Goal: Find contact information: Find contact information

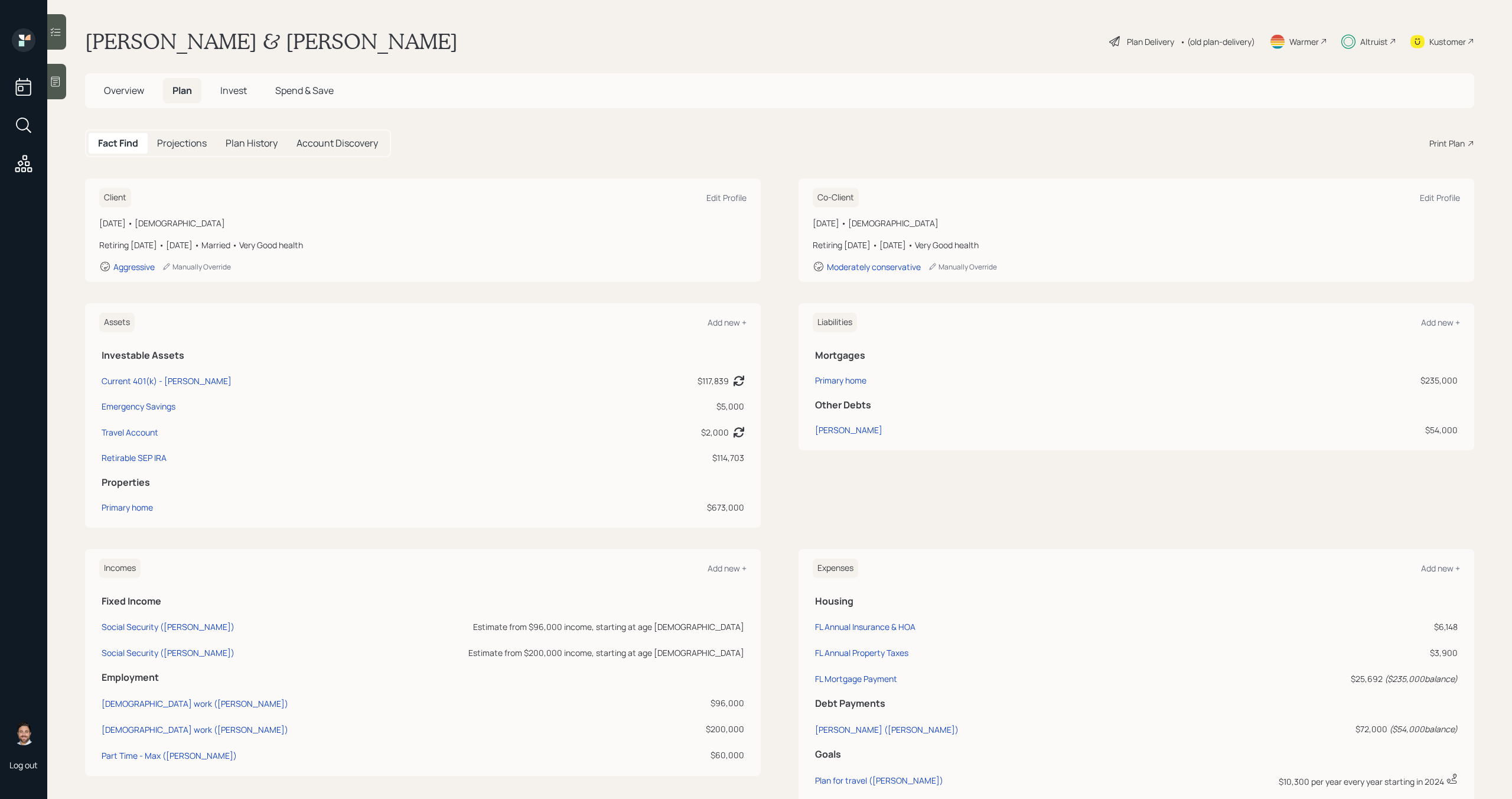
click at [120, 91] on span "Overview" at bounding box center [124, 91] width 40 height 13
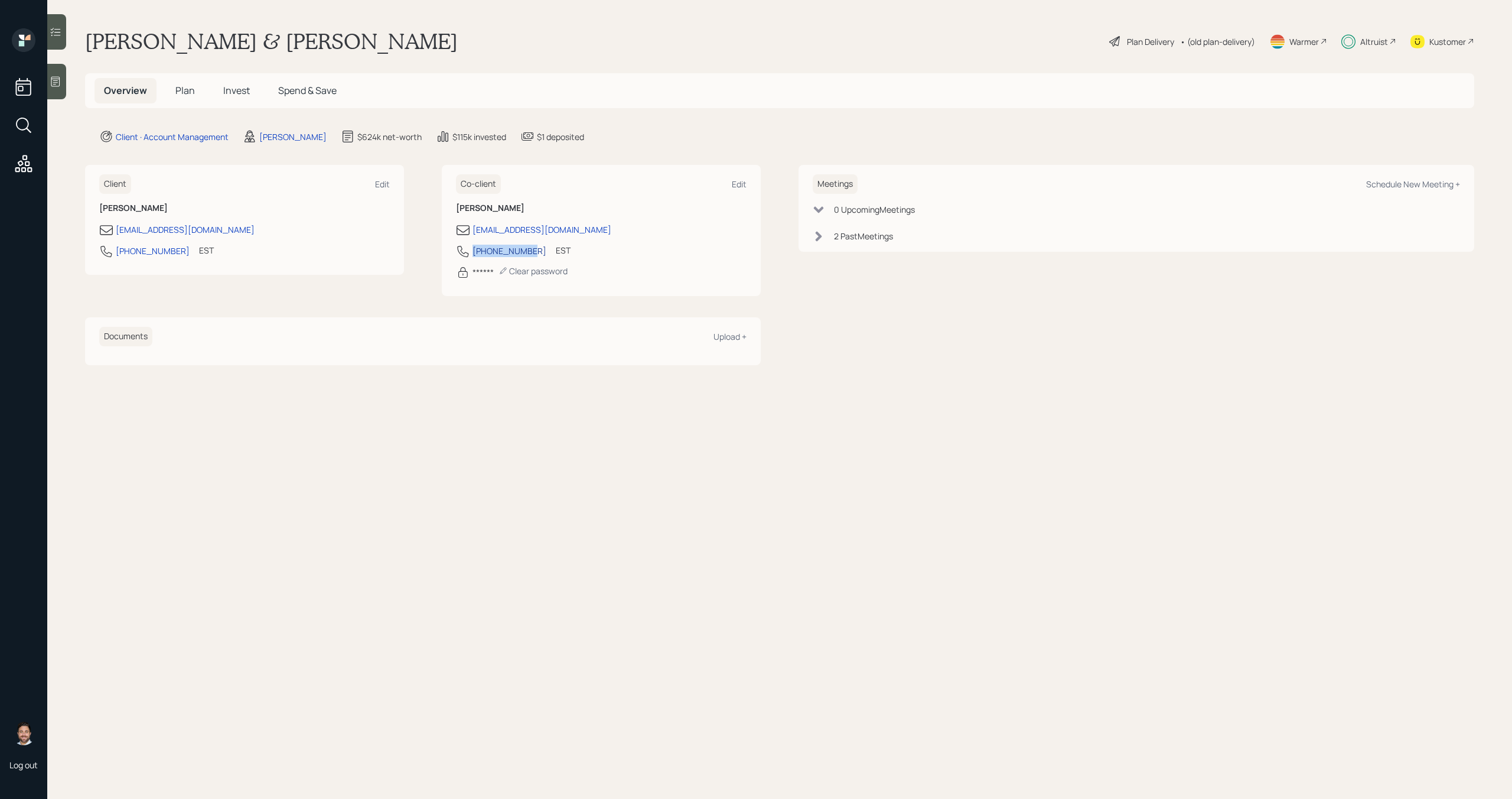
drag, startPoint x: 527, startPoint y: 252, endPoint x: 475, endPoint y: 252, distance: 52.0
click at [475, 252] on div "352-602-5213 EST Currently 11:53 AM" at bounding box center [601, 254] width 290 height 21
copy div "[PHONE_NUMBER]"
